Goal: Task Accomplishment & Management: Use online tool/utility

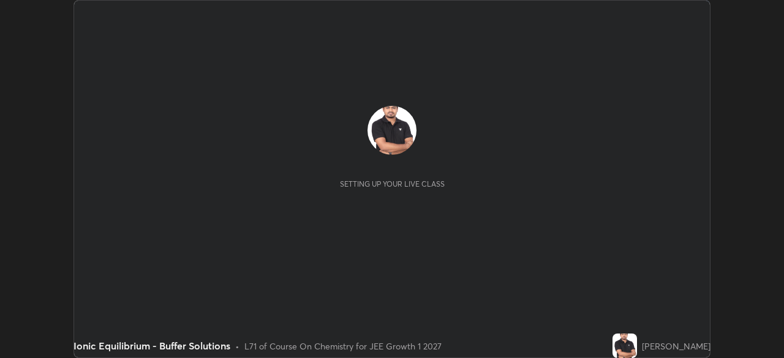
scroll to position [358, 783]
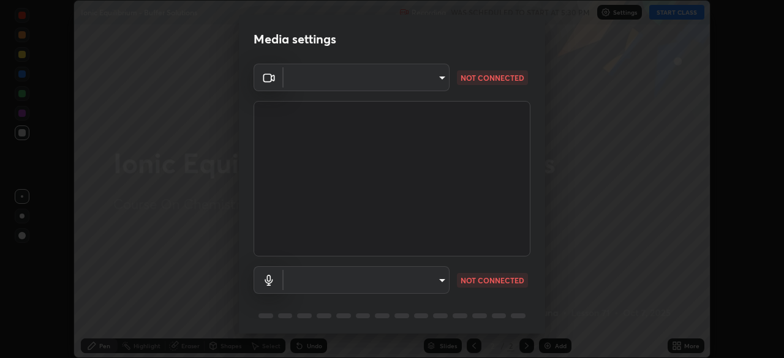
type input "a6c09d3532ea2fb43736101803286e867d47047993e392948129e064bf5450bd"
type input "default"
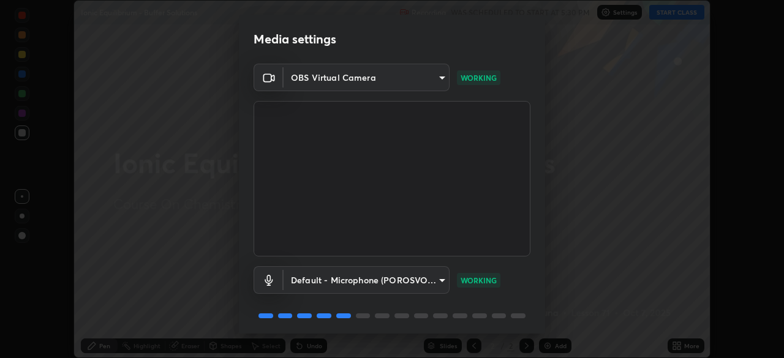
scroll to position [43, 0]
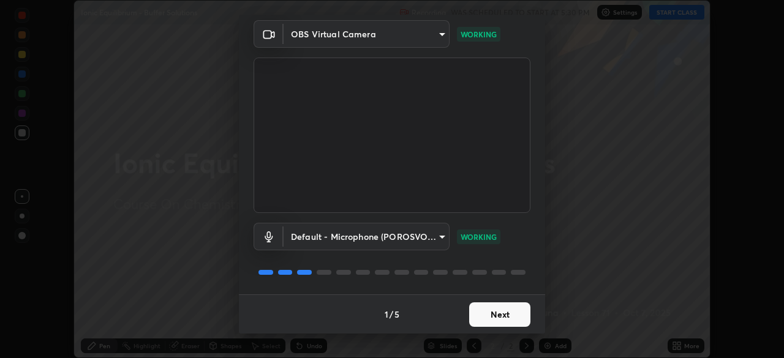
click at [500, 313] on button "Next" at bounding box center [499, 315] width 61 height 25
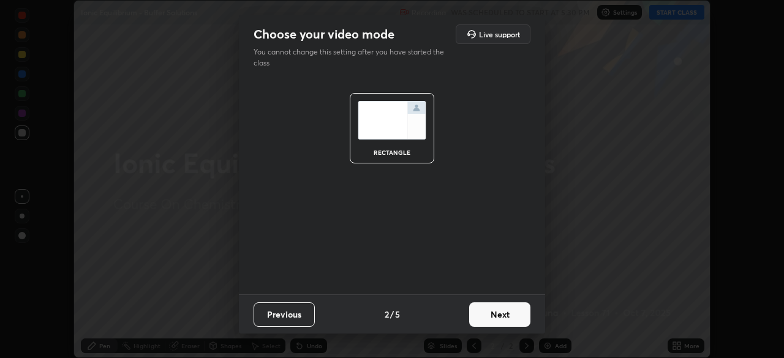
click at [505, 314] on button "Next" at bounding box center [499, 315] width 61 height 25
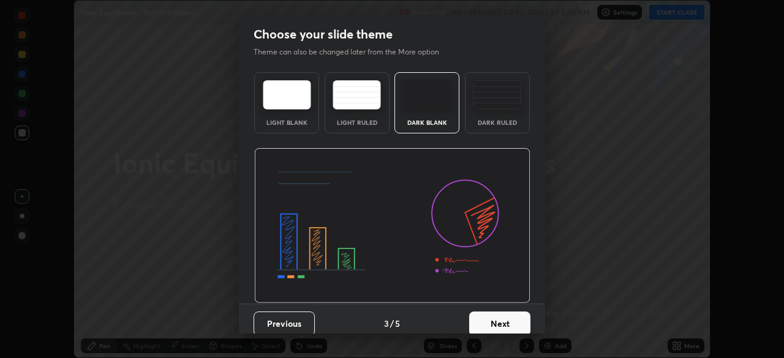
click at [504, 313] on button "Next" at bounding box center [499, 324] width 61 height 25
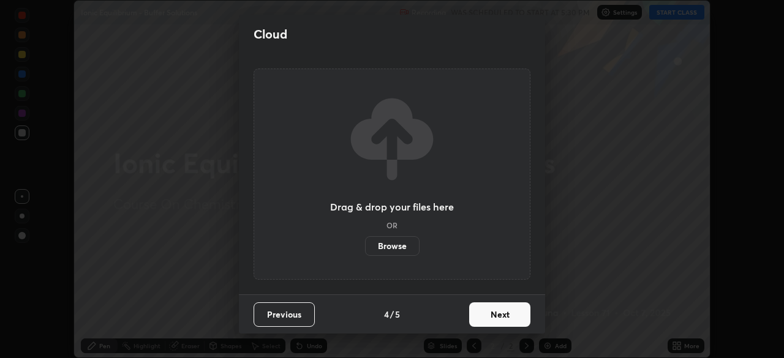
click at [504, 317] on button "Next" at bounding box center [499, 315] width 61 height 25
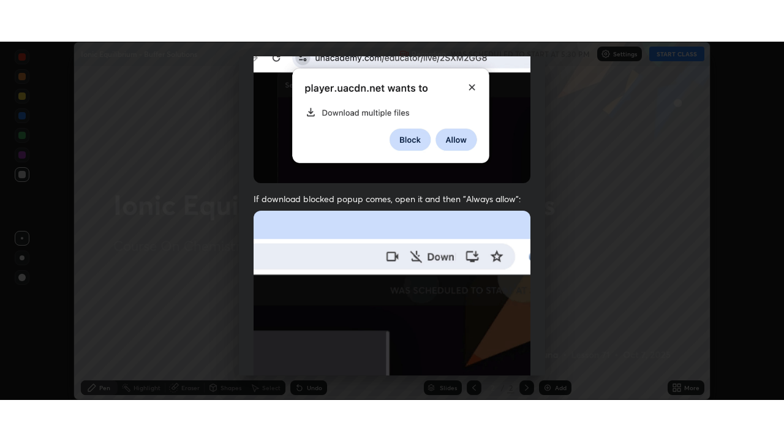
scroll to position [293, 0]
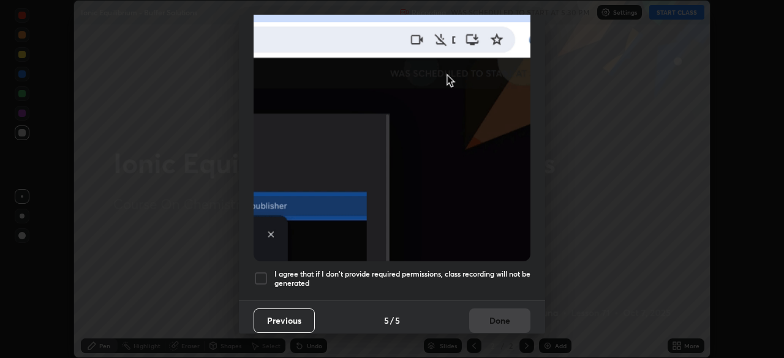
click at [261, 274] on div at bounding box center [261, 278] width 15 height 15
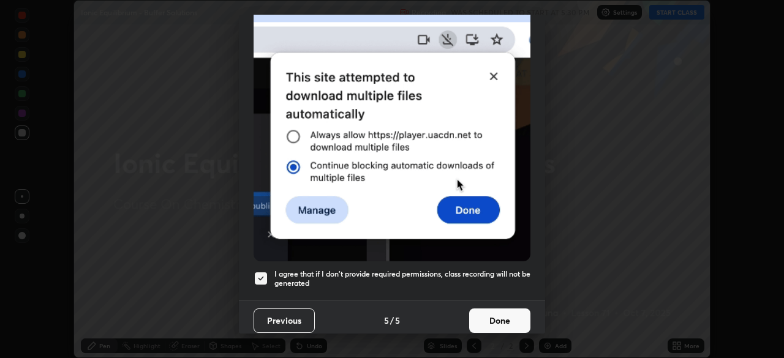
click at [486, 312] on button "Done" at bounding box center [499, 321] width 61 height 25
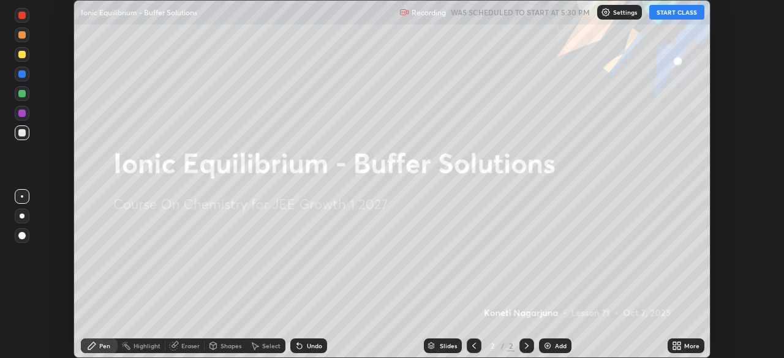
click at [676, 12] on button "START CLASS" at bounding box center [676, 12] width 55 height 15
click at [674, 345] on icon at bounding box center [674, 343] width 3 height 3
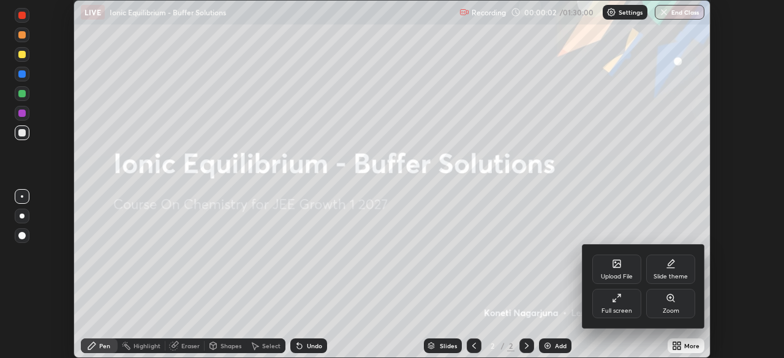
click at [614, 303] on div "Full screen" at bounding box center [616, 303] width 49 height 29
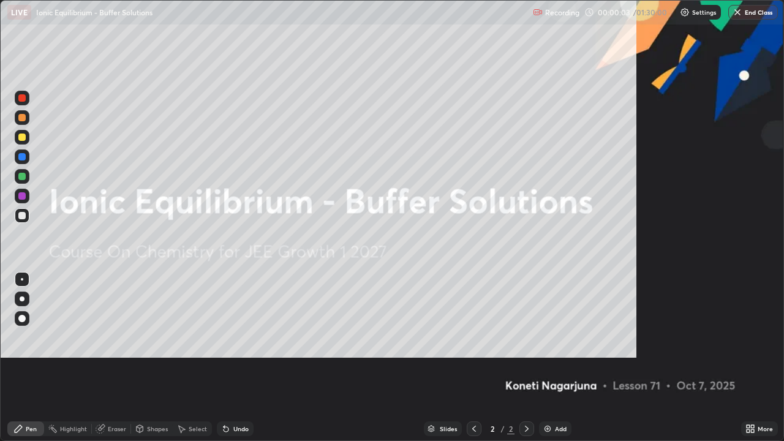
scroll to position [441, 784]
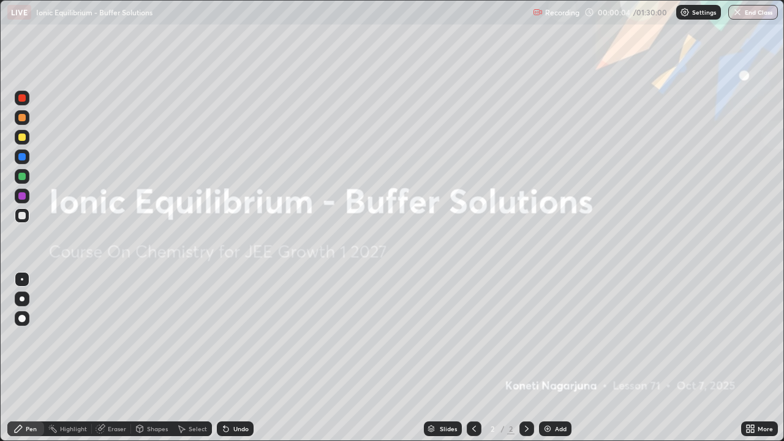
click at [544, 358] on img at bounding box center [548, 429] width 10 height 10
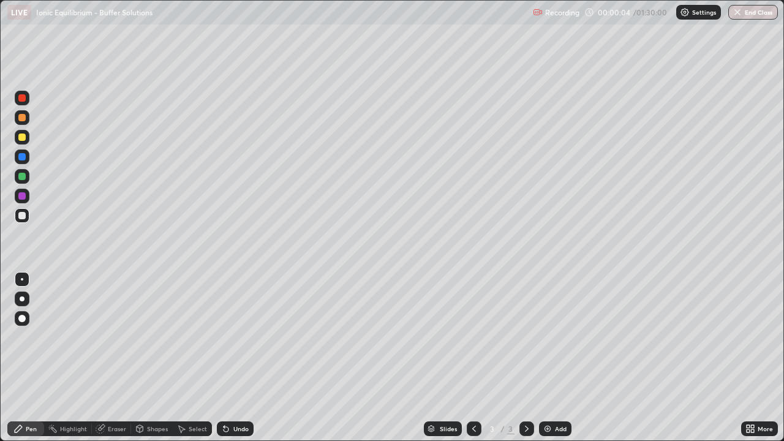
click at [547, 358] on img at bounding box center [548, 429] width 10 height 10
click at [546, 358] on img at bounding box center [548, 429] width 10 height 10
click at [548, 358] on img at bounding box center [548, 429] width 10 height 10
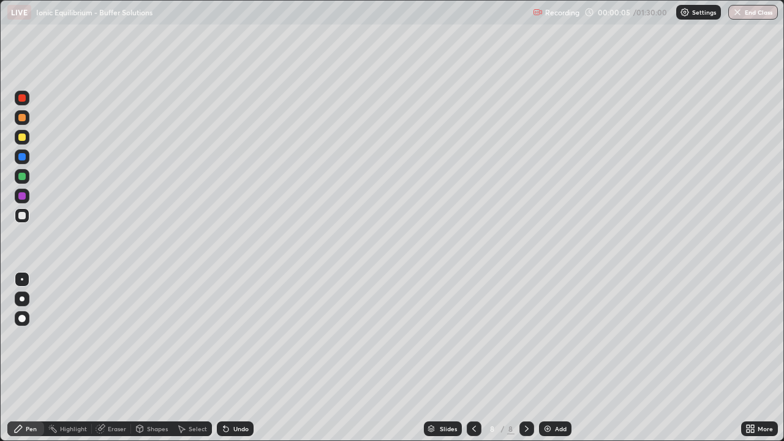
click at [548, 358] on img at bounding box center [548, 429] width 10 height 10
click at [547, 358] on img at bounding box center [548, 429] width 10 height 10
click at [544, 358] on img at bounding box center [548, 429] width 10 height 10
click at [546, 358] on img at bounding box center [548, 429] width 10 height 10
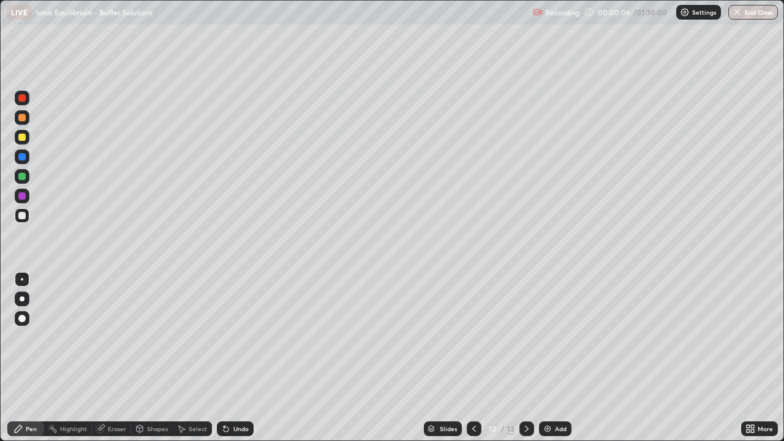
click at [546, 358] on img at bounding box center [548, 429] width 10 height 10
click at [473, 358] on icon at bounding box center [474, 429] width 10 height 10
click at [475, 358] on icon at bounding box center [474, 429] width 10 height 10
click at [474, 358] on icon at bounding box center [474, 429] width 10 height 10
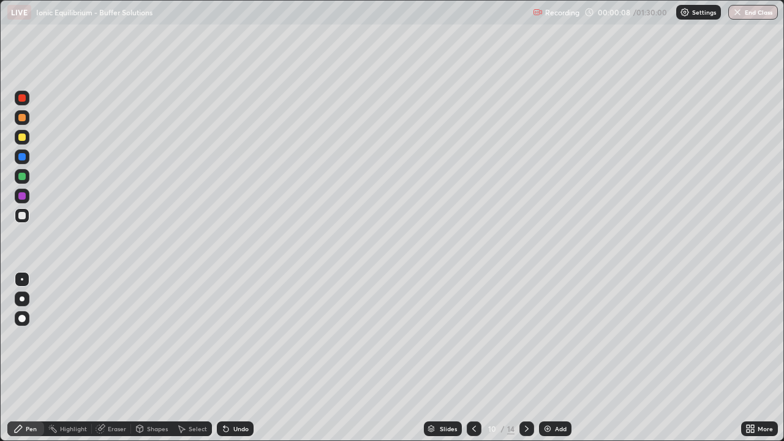
click at [473, 358] on icon at bounding box center [474, 429] width 10 height 10
click at [474, 358] on icon at bounding box center [474, 429] width 4 height 6
click at [473, 358] on icon at bounding box center [474, 429] width 10 height 10
click at [474, 358] on icon at bounding box center [474, 429] width 10 height 10
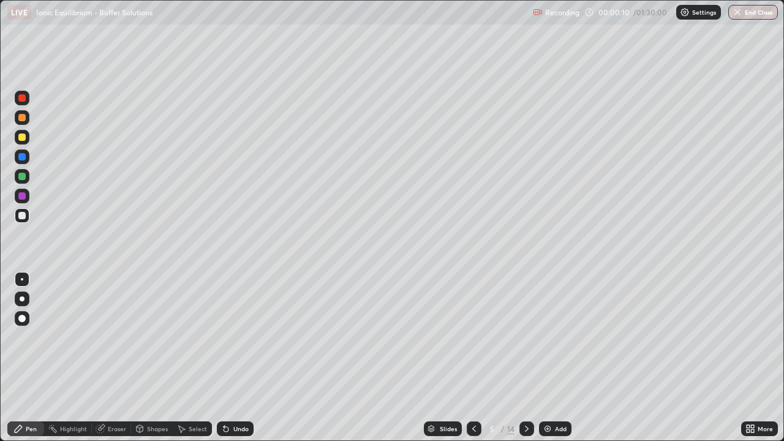
click at [472, 358] on div at bounding box center [474, 428] width 15 height 15
click at [471, 358] on icon at bounding box center [474, 429] width 10 height 10
click at [23, 99] on div at bounding box center [21, 97] width 7 height 7
click at [235, 358] on div "Undo" at bounding box center [240, 429] width 15 height 6
click at [23, 119] on div at bounding box center [21, 117] width 7 height 7
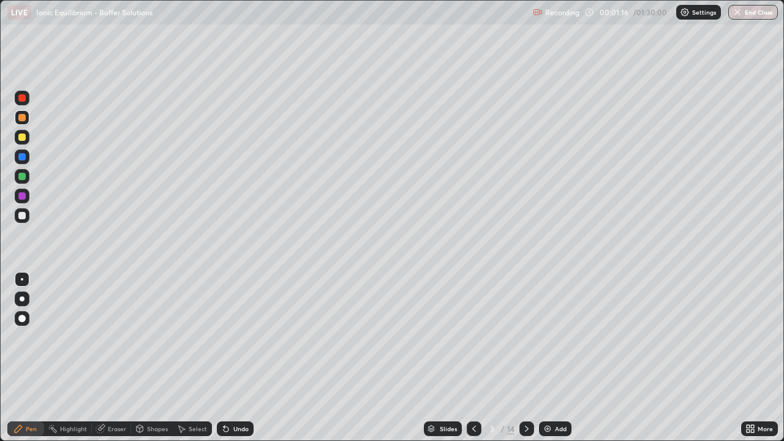
click at [23, 178] on div at bounding box center [21, 176] width 7 height 7
click at [23, 118] on div at bounding box center [21, 117] width 7 height 7
click at [231, 358] on div "Undo" at bounding box center [235, 428] width 37 height 15
click at [21, 156] on div at bounding box center [21, 156] width 7 height 7
click at [21, 196] on div at bounding box center [21, 195] width 7 height 7
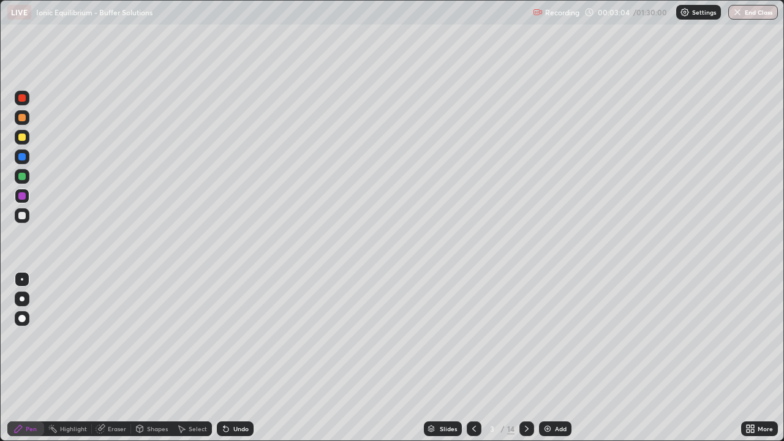
click at [21, 178] on div at bounding box center [21, 176] width 7 height 7
click at [23, 98] on div at bounding box center [21, 97] width 7 height 7
click at [241, 358] on div "Undo" at bounding box center [240, 429] width 15 height 6
click at [23, 132] on div at bounding box center [22, 137] width 15 height 15
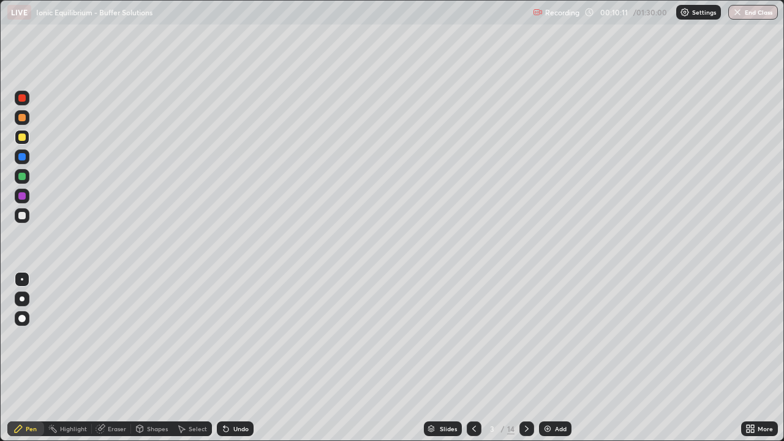
click at [530, 358] on icon at bounding box center [527, 429] width 10 height 10
click at [23, 99] on div at bounding box center [21, 97] width 7 height 7
click at [472, 358] on icon at bounding box center [474, 429] width 10 height 10
click at [525, 358] on icon at bounding box center [527, 429] width 10 height 10
click at [20, 214] on div at bounding box center [21, 215] width 7 height 7
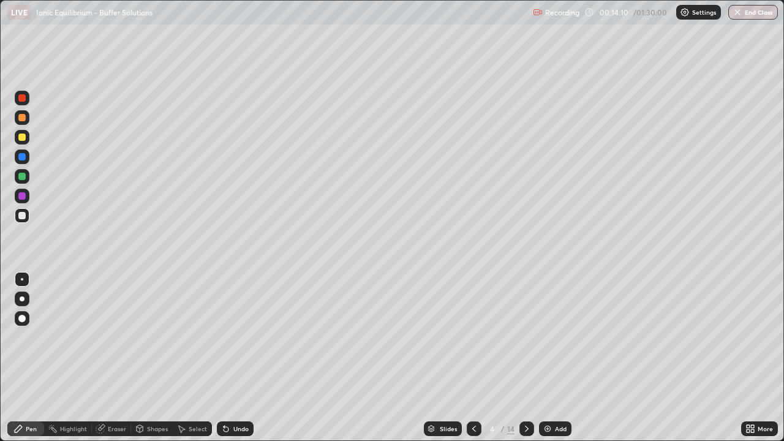
click at [239, 358] on div "Undo" at bounding box center [240, 429] width 15 height 6
click at [237, 358] on div "Undo" at bounding box center [240, 429] width 15 height 6
click at [240, 358] on div "Undo" at bounding box center [240, 429] width 15 height 6
click at [20, 194] on div at bounding box center [21, 195] width 7 height 7
click at [472, 358] on icon at bounding box center [474, 429] width 10 height 10
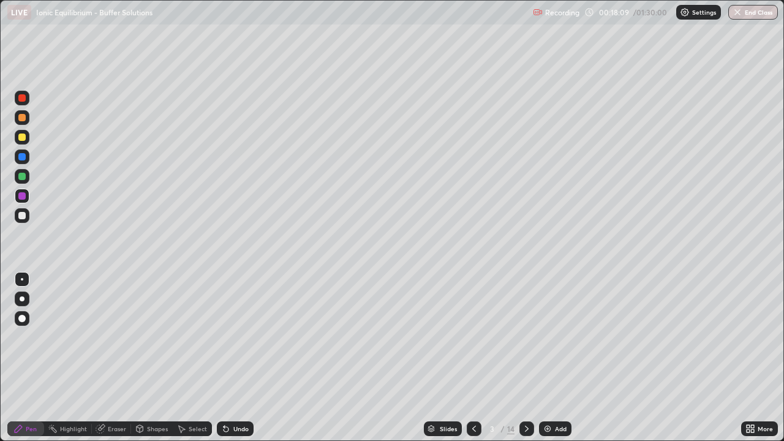
click at [473, 358] on icon at bounding box center [474, 429] width 10 height 10
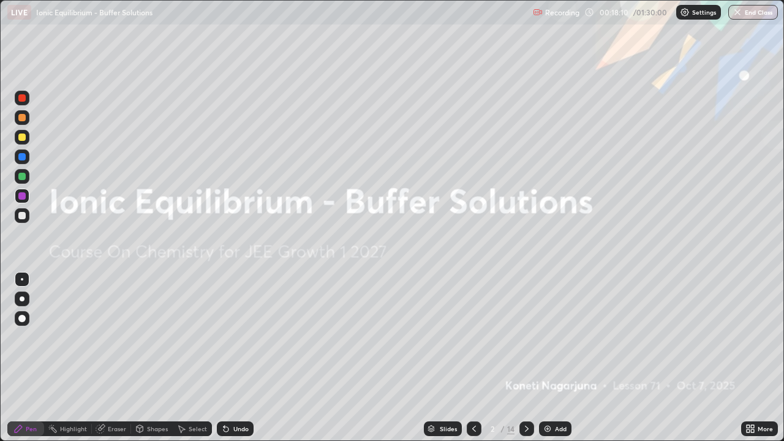
click at [526, 358] on icon at bounding box center [527, 429] width 10 height 10
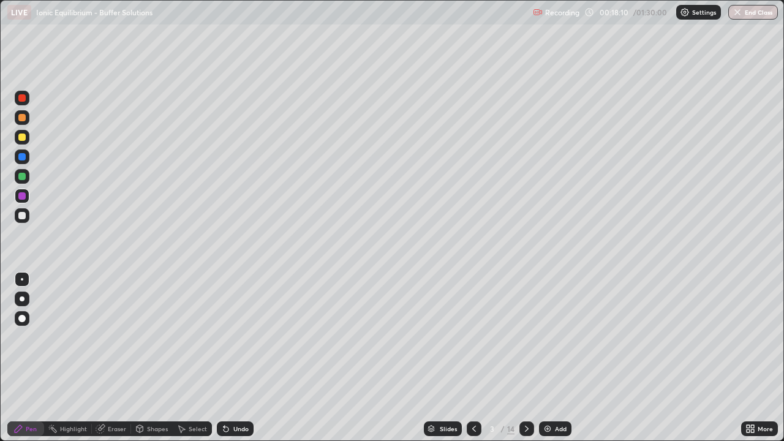
click at [526, 358] on icon at bounding box center [527, 429] width 4 height 6
click at [473, 358] on icon at bounding box center [474, 429] width 10 height 10
click at [526, 358] on icon at bounding box center [527, 429] width 10 height 10
click at [527, 358] on icon at bounding box center [527, 429] width 10 height 10
click at [22, 157] on div at bounding box center [21, 156] width 7 height 7
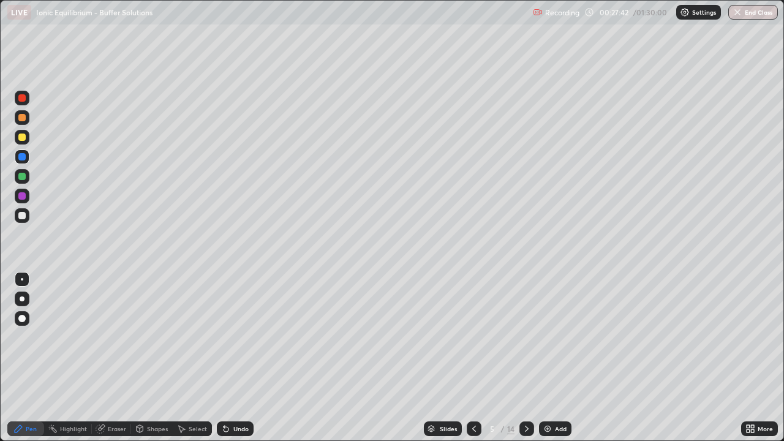
click at [241, 358] on div "Undo" at bounding box center [240, 429] width 15 height 6
click at [241, 358] on div "Undo" at bounding box center [235, 428] width 37 height 15
click at [240, 358] on div "Undo" at bounding box center [235, 428] width 37 height 15
click at [20, 120] on div at bounding box center [21, 117] width 7 height 7
click at [21, 140] on div at bounding box center [21, 137] width 7 height 7
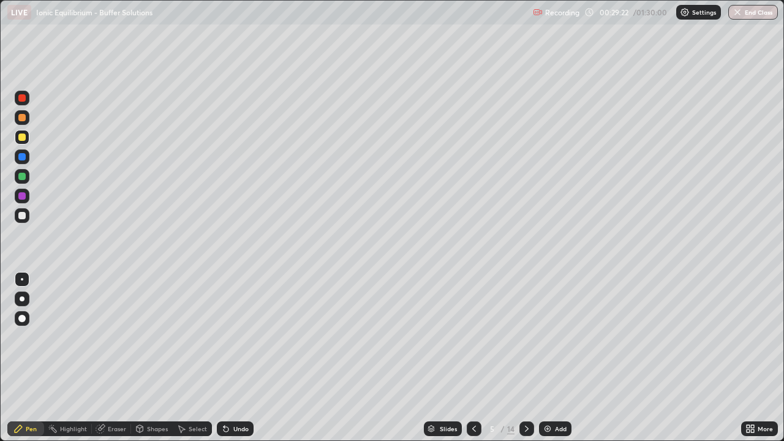
click at [21, 175] on div at bounding box center [21, 176] width 7 height 7
click at [22, 195] on div at bounding box center [21, 195] width 7 height 7
click at [108, 358] on div "Eraser" at bounding box center [117, 429] width 18 height 6
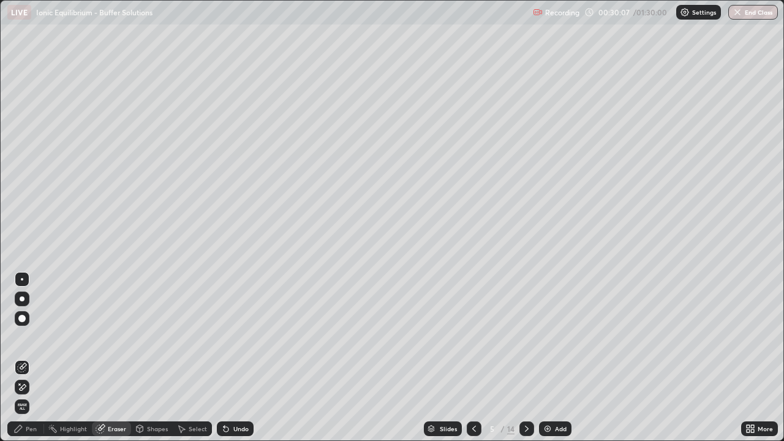
click at [25, 358] on div "Pen" at bounding box center [25, 428] width 37 height 15
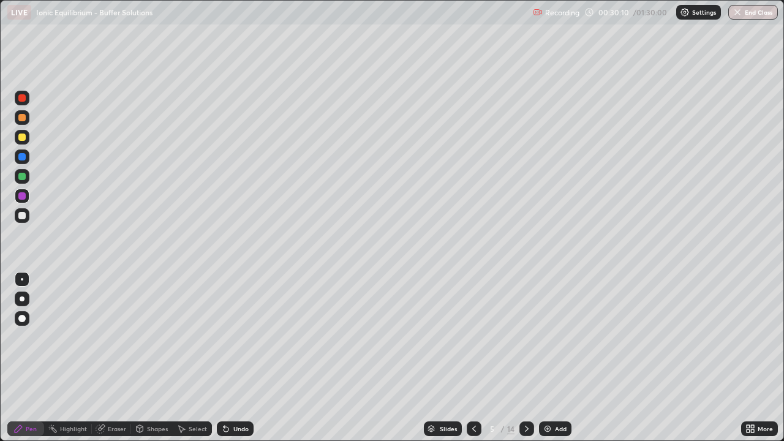
click at [20, 176] on div at bounding box center [21, 176] width 7 height 7
click at [18, 157] on div at bounding box center [21, 156] width 7 height 7
click at [20, 138] on div at bounding box center [21, 137] width 7 height 7
click at [22, 118] on div at bounding box center [21, 117] width 7 height 7
click at [229, 358] on div "Undo" at bounding box center [235, 428] width 37 height 15
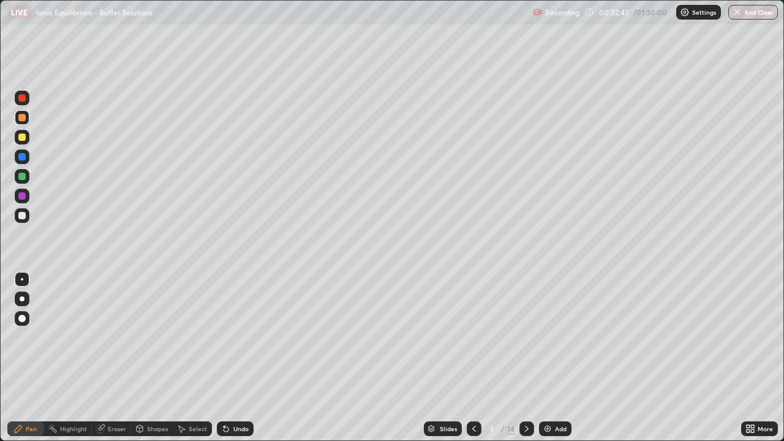
click at [235, 358] on div "Undo" at bounding box center [240, 429] width 15 height 6
click at [475, 358] on div at bounding box center [474, 429] width 15 height 25
click at [524, 358] on icon at bounding box center [527, 429] width 10 height 10
click at [25, 215] on div at bounding box center [21, 215] width 7 height 7
click at [526, 358] on icon at bounding box center [527, 429] width 10 height 10
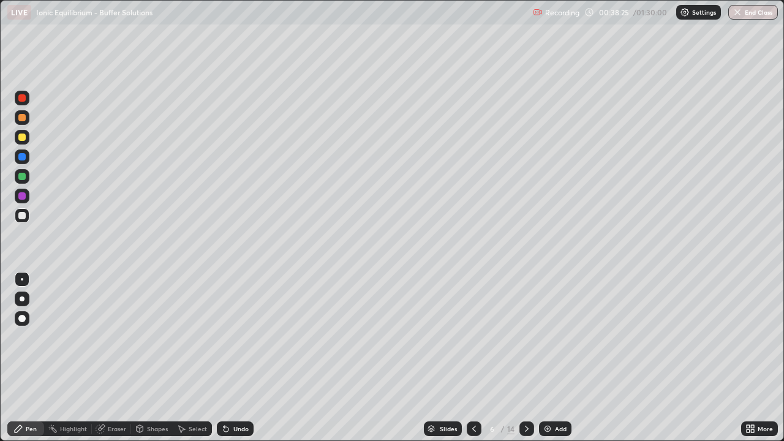
click at [21, 137] on div at bounding box center [21, 137] width 7 height 7
click at [21, 135] on div at bounding box center [21, 137] width 7 height 7
click at [20, 177] on div at bounding box center [21, 176] width 7 height 7
click at [233, 358] on div "Undo" at bounding box center [240, 429] width 15 height 6
click at [237, 358] on div "Undo" at bounding box center [240, 429] width 15 height 6
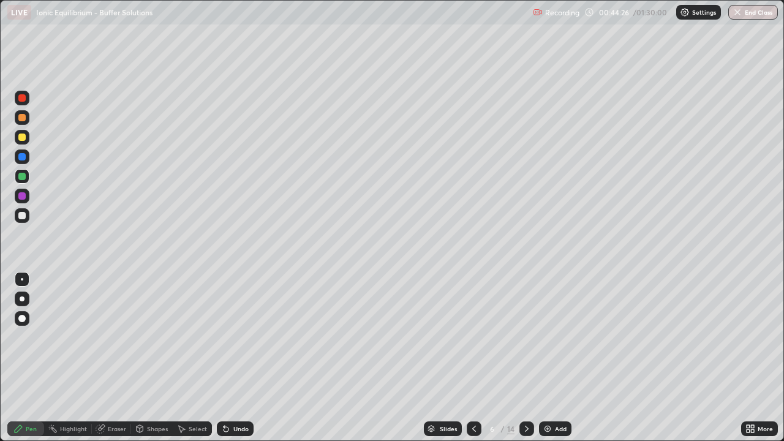
click at [235, 358] on div "Undo" at bounding box center [235, 428] width 37 height 15
click at [233, 358] on div "Undo" at bounding box center [240, 429] width 15 height 6
click at [228, 358] on icon at bounding box center [226, 429] width 10 height 10
click at [225, 358] on icon at bounding box center [226, 429] width 5 height 5
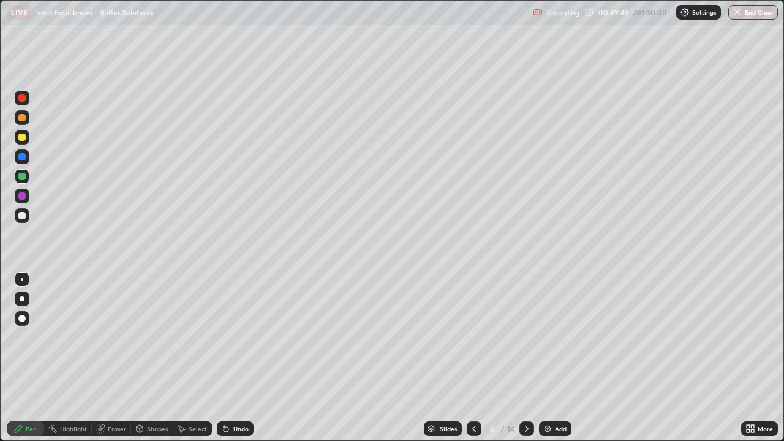
click at [234, 358] on div "Undo" at bounding box center [240, 429] width 15 height 6
click at [115, 358] on div "Eraser" at bounding box center [117, 429] width 18 height 6
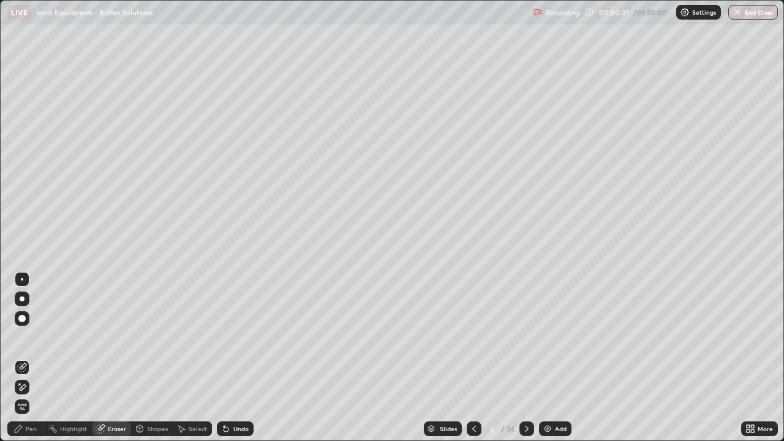
click at [39, 358] on div "Pen" at bounding box center [25, 428] width 37 height 15
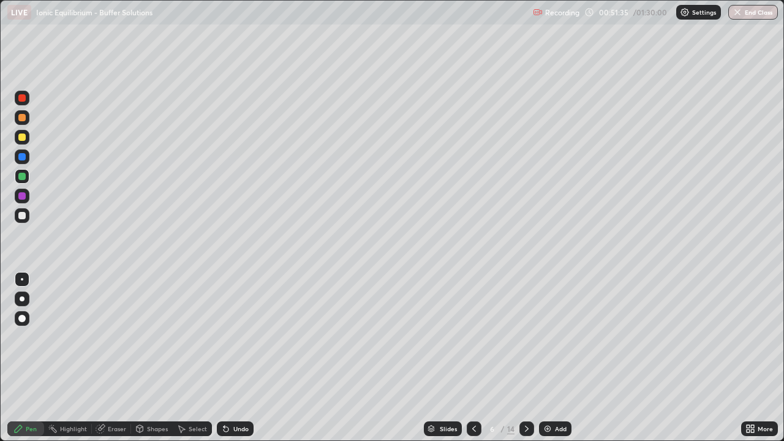
click at [233, 358] on div "Undo" at bounding box center [240, 429] width 15 height 6
click at [591, 358] on div "Slides 6 / 14 Add" at bounding box center [498, 429] width 488 height 25
click at [526, 358] on icon at bounding box center [527, 429] width 10 height 10
click at [24, 100] on div at bounding box center [21, 97] width 7 height 7
click at [21, 98] on div at bounding box center [21, 97] width 7 height 7
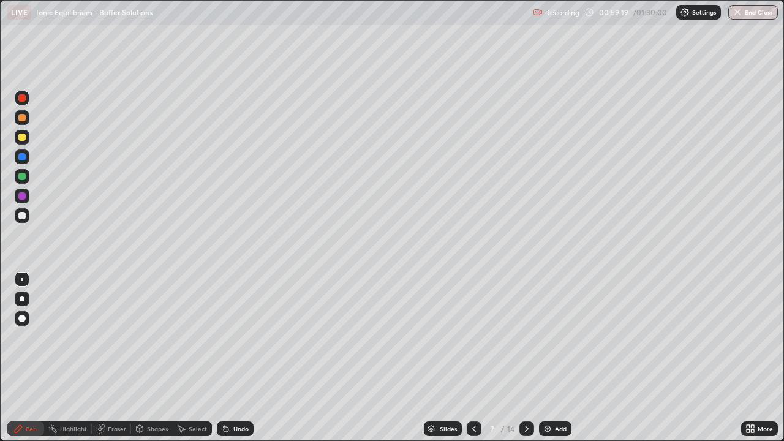
click at [235, 358] on div "Undo" at bounding box center [240, 429] width 15 height 6
click at [237, 358] on div "Undo" at bounding box center [240, 429] width 15 height 6
click at [233, 358] on div "Undo" at bounding box center [240, 429] width 15 height 6
click at [230, 358] on div "Undo" at bounding box center [235, 428] width 37 height 15
click at [233, 358] on div "Undo" at bounding box center [240, 429] width 15 height 6
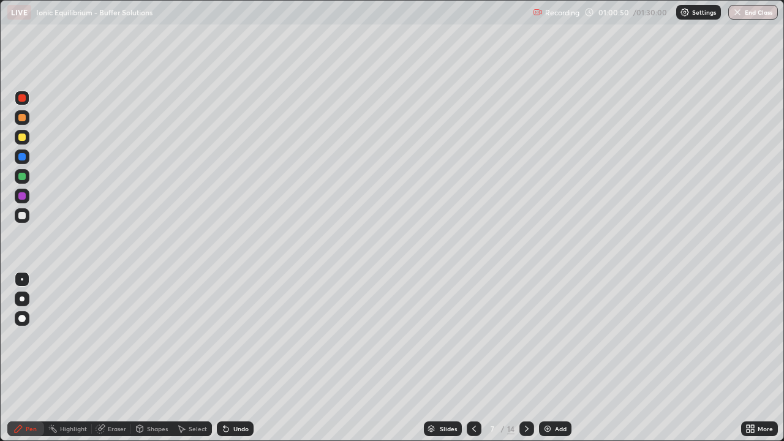
click at [526, 358] on icon at bounding box center [527, 429] width 10 height 10
click at [23, 215] on div at bounding box center [21, 215] width 7 height 7
click at [473, 358] on icon at bounding box center [474, 429] width 10 height 10
click at [527, 358] on icon at bounding box center [527, 429] width 4 height 6
click at [473, 358] on icon at bounding box center [474, 429] width 10 height 10
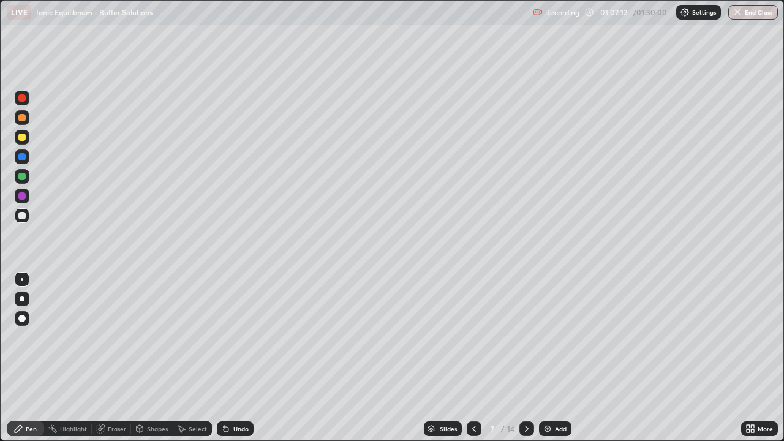
click at [526, 358] on icon at bounding box center [527, 429] width 10 height 10
click at [23, 156] on div at bounding box center [21, 156] width 7 height 7
click at [230, 358] on div "Undo" at bounding box center [235, 428] width 37 height 15
click at [21, 178] on div at bounding box center [21, 176] width 7 height 7
click at [22, 218] on div at bounding box center [21, 215] width 7 height 7
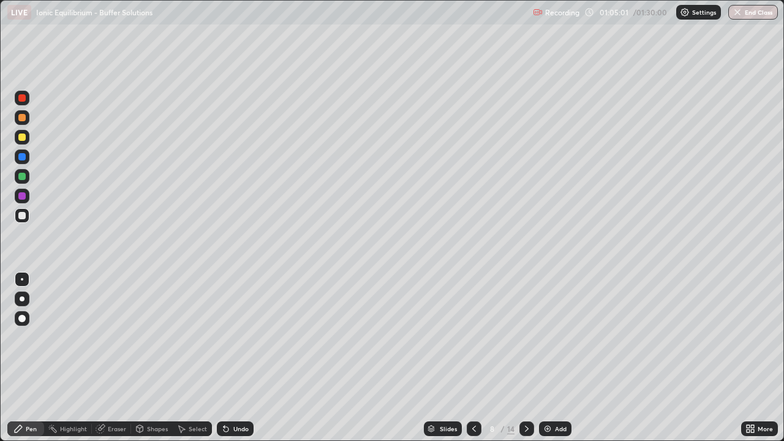
click at [23, 198] on div at bounding box center [21, 195] width 7 height 7
click at [22, 157] on div at bounding box center [21, 156] width 7 height 7
click at [520, 358] on div at bounding box center [526, 428] width 15 height 15
click at [19, 97] on div at bounding box center [21, 97] width 7 height 7
click at [23, 138] on div at bounding box center [21, 137] width 7 height 7
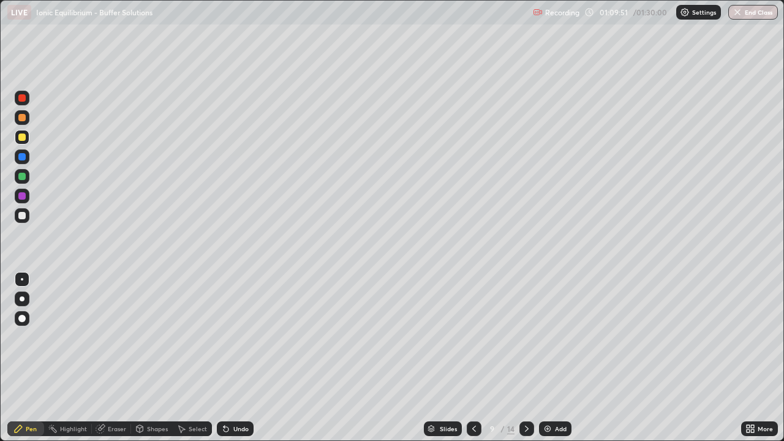
click at [20, 138] on div at bounding box center [21, 137] width 7 height 7
click at [21, 197] on div at bounding box center [21, 195] width 7 height 7
click at [22, 137] on div at bounding box center [21, 137] width 7 height 7
click at [473, 358] on icon at bounding box center [474, 429] width 10 height 10
click at [527, 358] on icon at bounding box center [527, 429] width 10 height 10
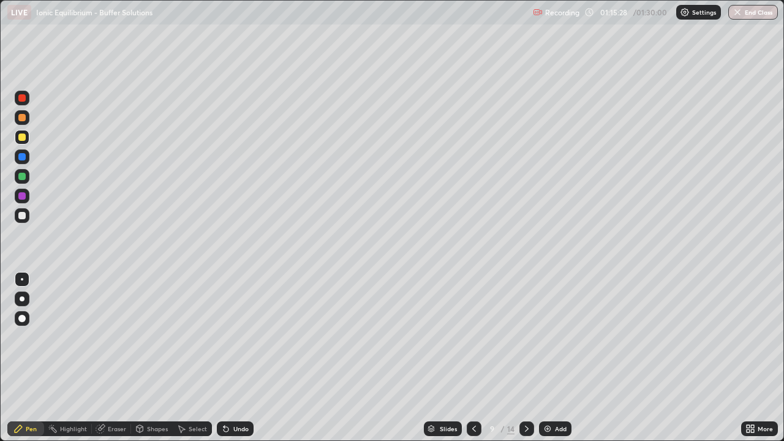
click at [473, 358] on icon at bounding box center [474, 429] width 10 height 10
click at [526, 358] on icon at bounding box center [527, 429] width 10 height 10
click at [529, 358] on div at bounding box center [526, 428] width 15 height 15
click at [23, 98] on div at bounding box center [21, 97] width 7 height 7
click at [21, 139] on div at bounding box center [21, 137] width 7 height 7
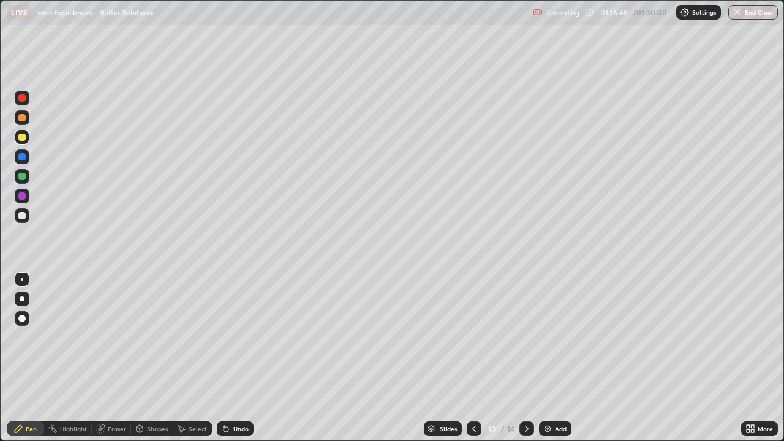
click at [21, 215] on div at bounding box center [21, 215] width 7 height 7
click at [470, 358] on icon at bounding box center [474, 429] width 10 height 10
click at [473, 358] on icon at bounding box center [474, 429] width 4 height 6
click at [524, 358] on icon at bounding box center [527, 429] width 10 height 10
click at [526, 358] on icon at bounding box center [527, 429] width 10 height 10
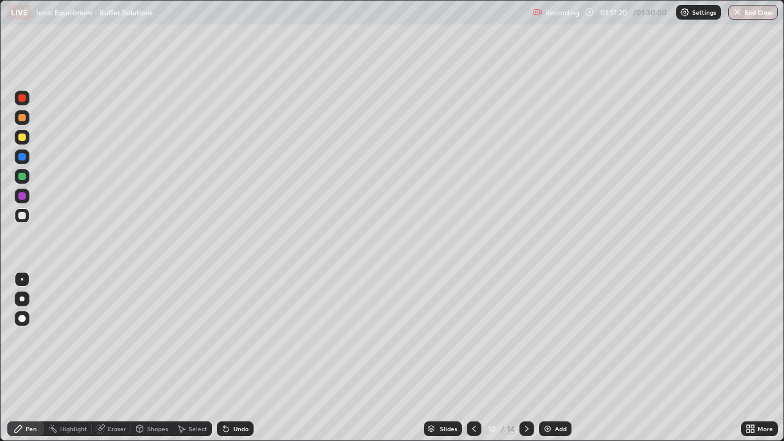
click at [109, 358] on div "Eraser" at bounding box center [117, 429] width 18 height 6
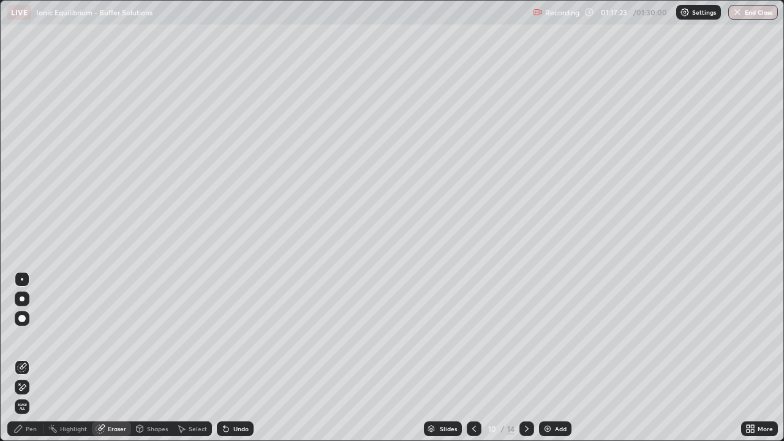
click at [30, 358] on div "Pen" at bounding box center [25, 428] width 37 height 15
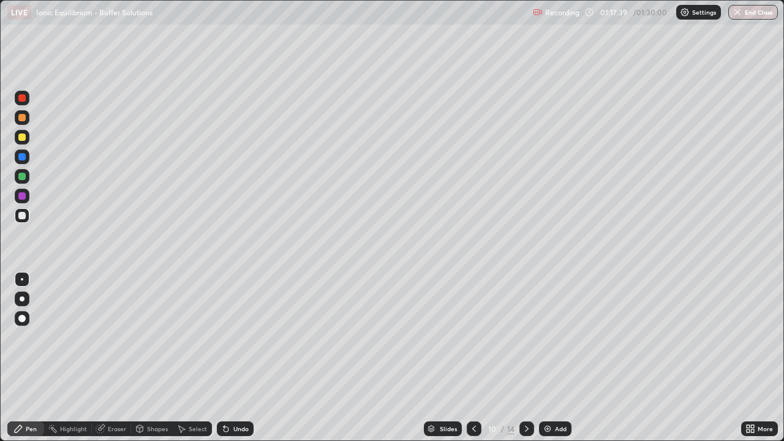
click at [227, 358] on icon at bounding box center [226, 429] width 10 height 10
click at [234, 358] on div "Undo" at bounding box center [240, 429] width 15 height 6
click at [233, 358] on div "Undo" at bounding box center [240, 429] width 15 height 6
click at [235, 358] on div "Undo" at bounding box center [240, 429] width 15 height 6
click at [235, 358] on div "Undo" at bounding box center [235, 428] width 37 height 15
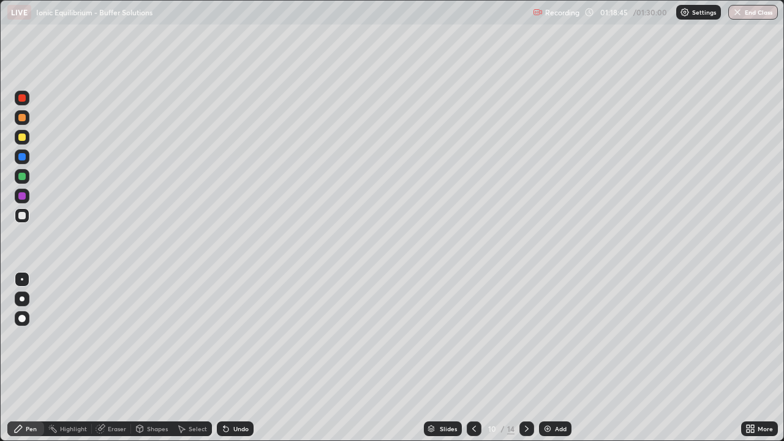
click at [237, 358] on div "Undo" at bounding box center [235, 428] width 37 height 15
click at [236, 358] on div "Undo" at bounding box center [240, 429] width 15 height 6
click at [233, 358] on div "Undo" at bounding box center [240, 429] width 15 height 6
click at [747, 358] on div "More" at bounding box center [759, 428] width 37 height 15
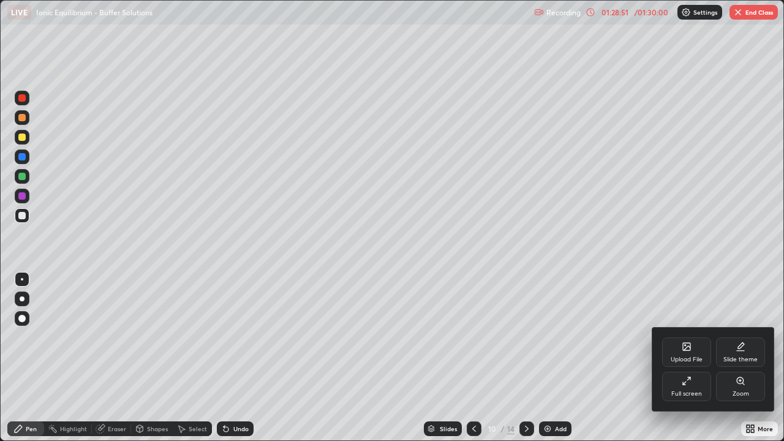
click at [29, 358] on div at bounding box center [392, 220] width 784 height 441
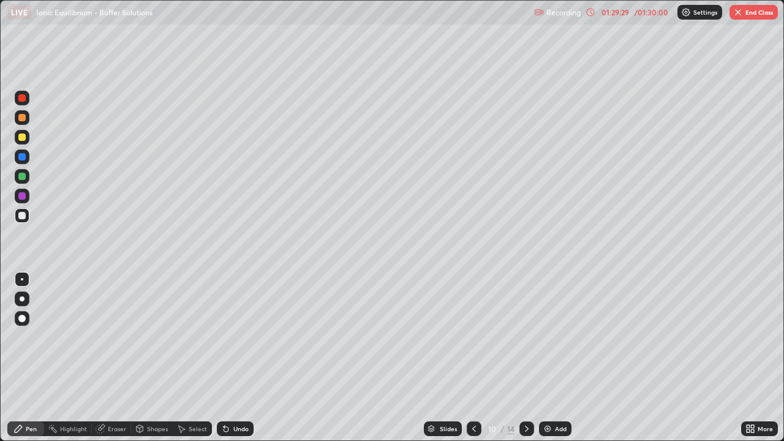
click at [233, 358] on div "Undo" at bounding box center [240, 429] width 15 height 6
click at [231, 358] on div "Undo" at bounding box center [235, 428] width 37 height 15
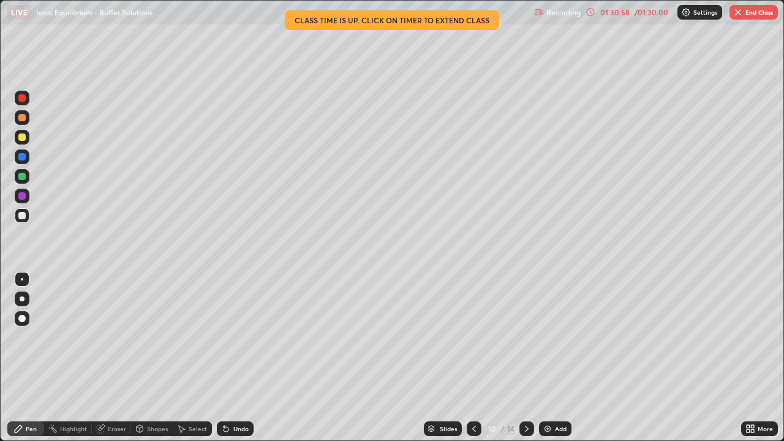
click at [752, 16] on button "End Class" at bounding box center [754, 12] width 48 height 15
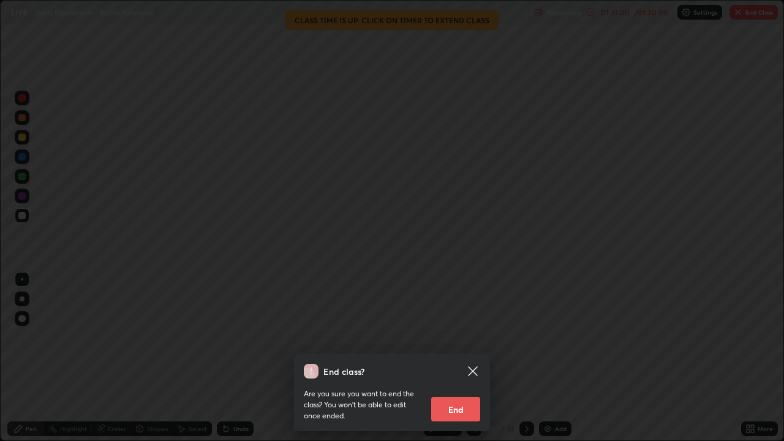
click at [469, 358] on button "End" at bounding box center [455, 409] width 49 height 25
